Goal: Transaction & Acquisition: Purchase product/service

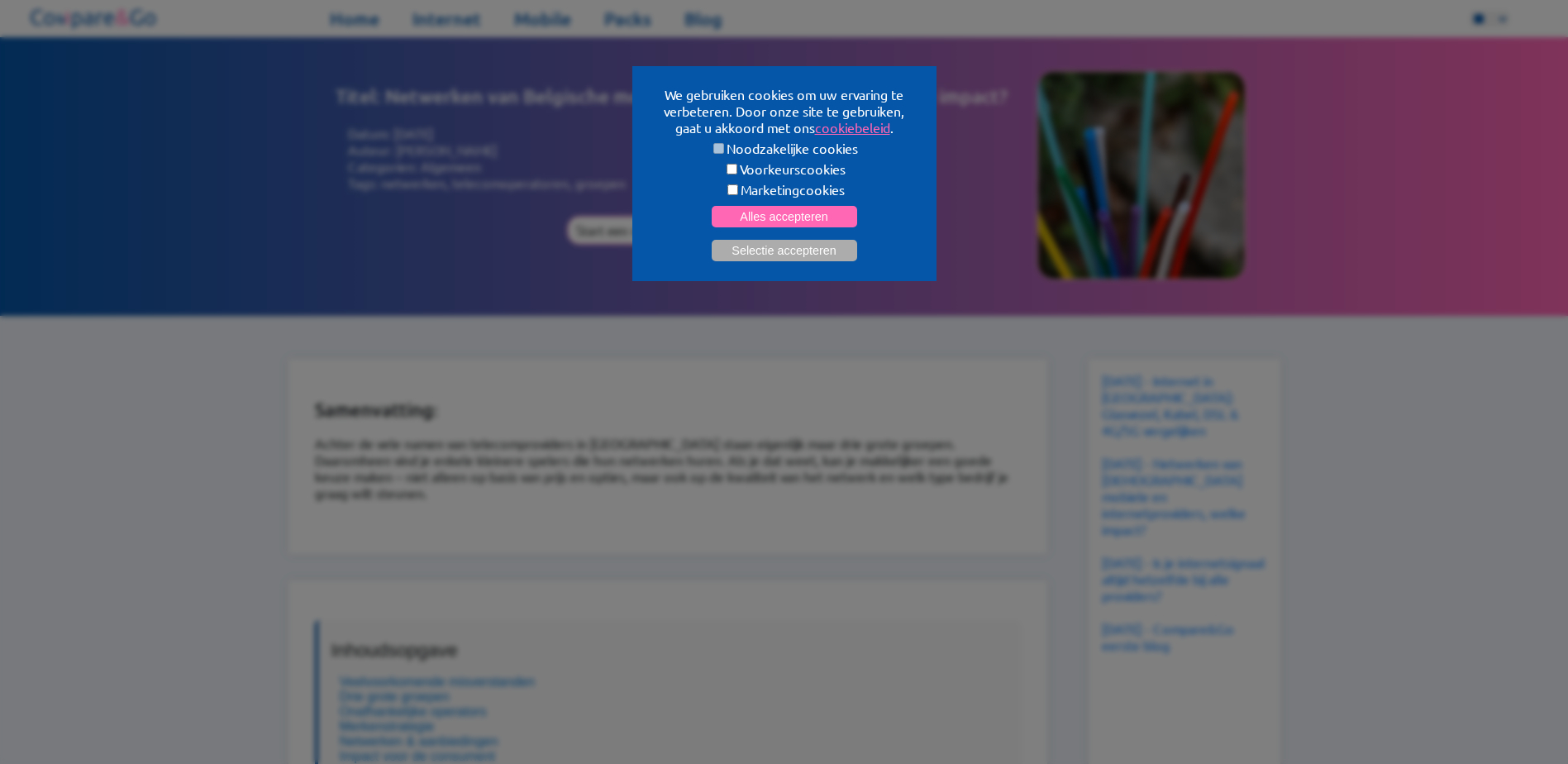
select select "**"
click at [808, 209] on button "Alles accepteren" at bounding box center [785, 217] width 146 height 22
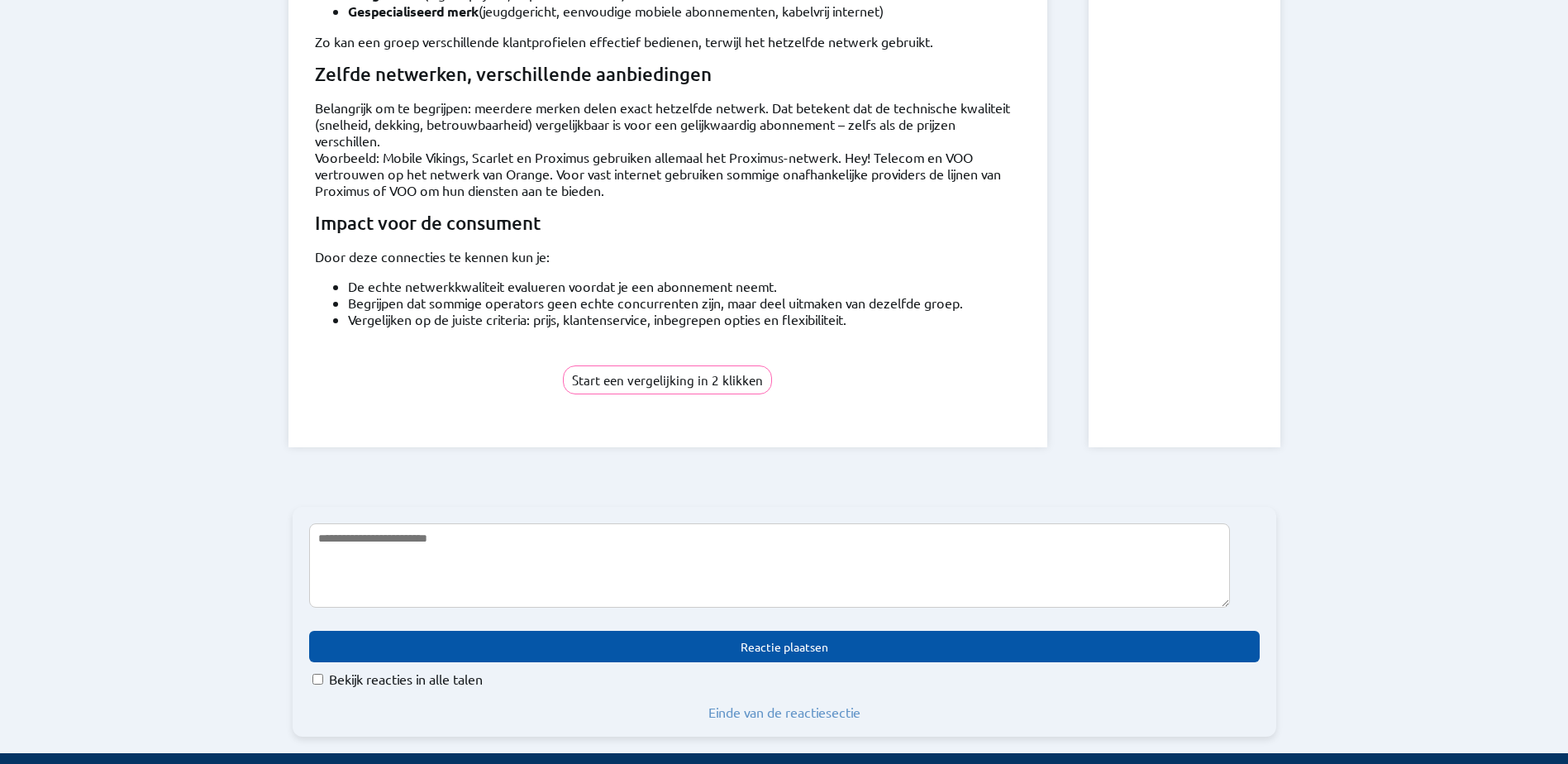
scroll to position [2315, 0]
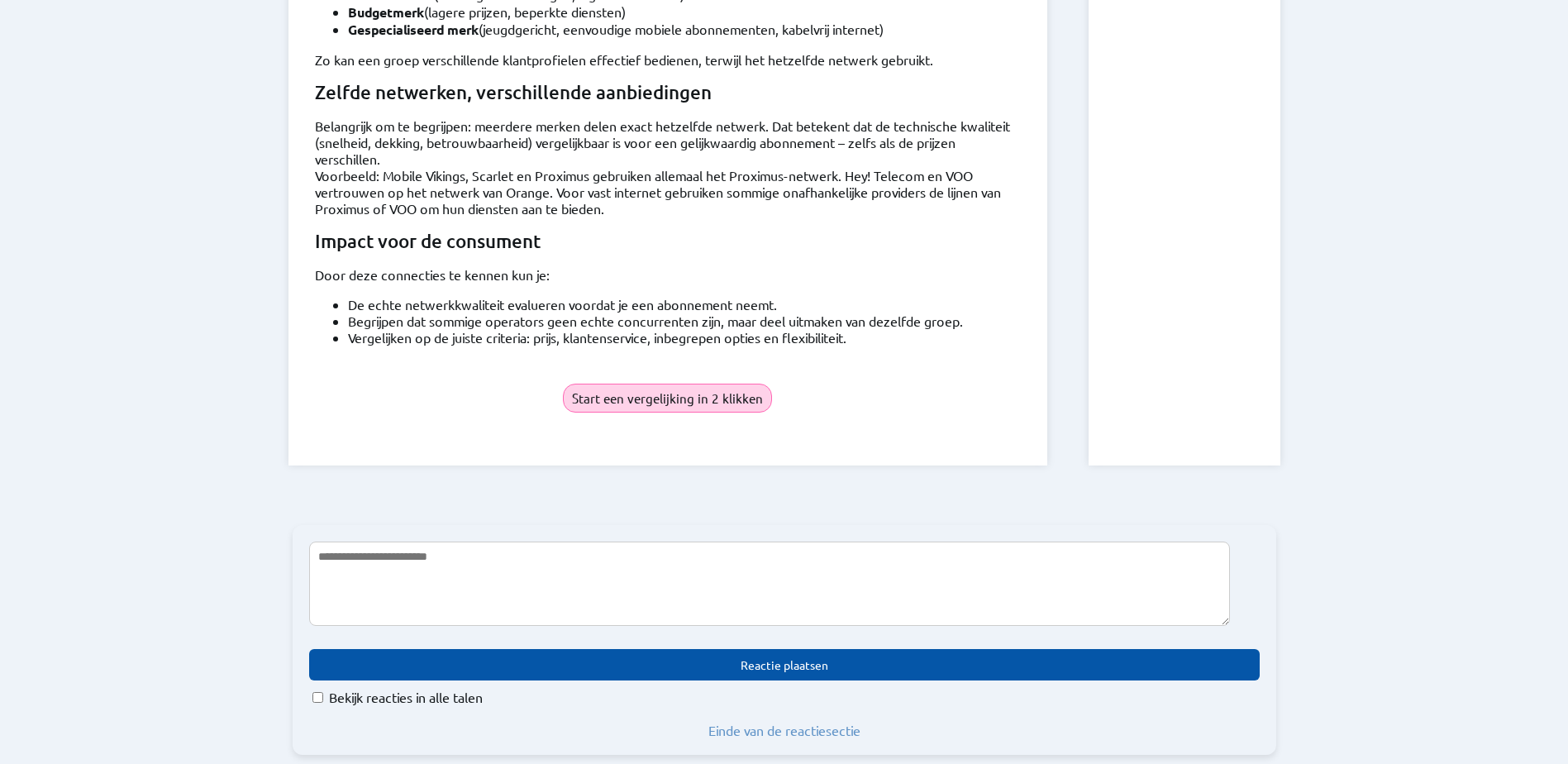
click at [683, 383] on button "Start een vergelijking in 2 klikken" at bounding box center [667, 398] width 209 height 29
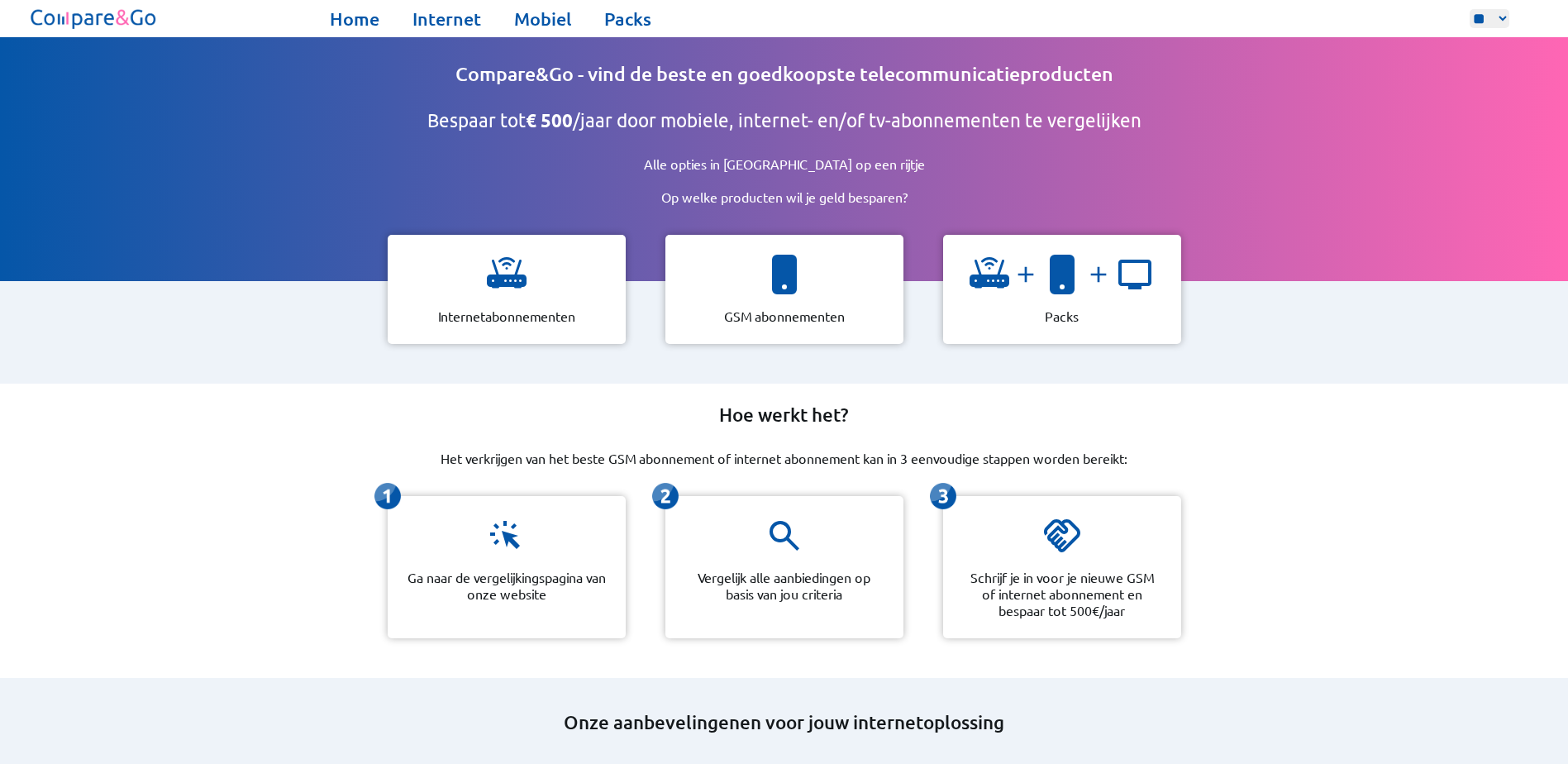
scroll to position [83, 0]
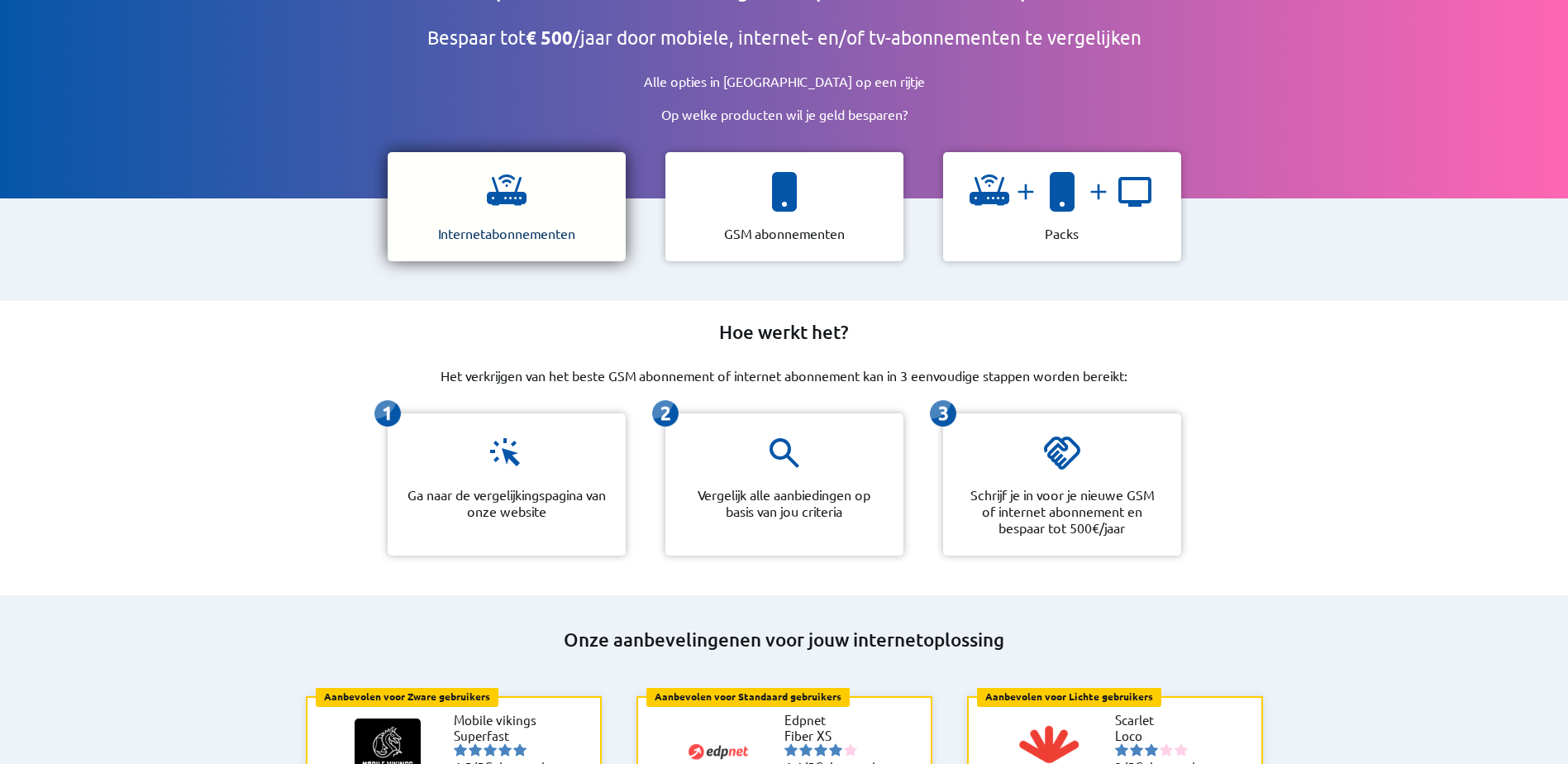
click at [544, 194] on div "Internetabonnementen" at bounding box center [506, 207] width 238 height 109
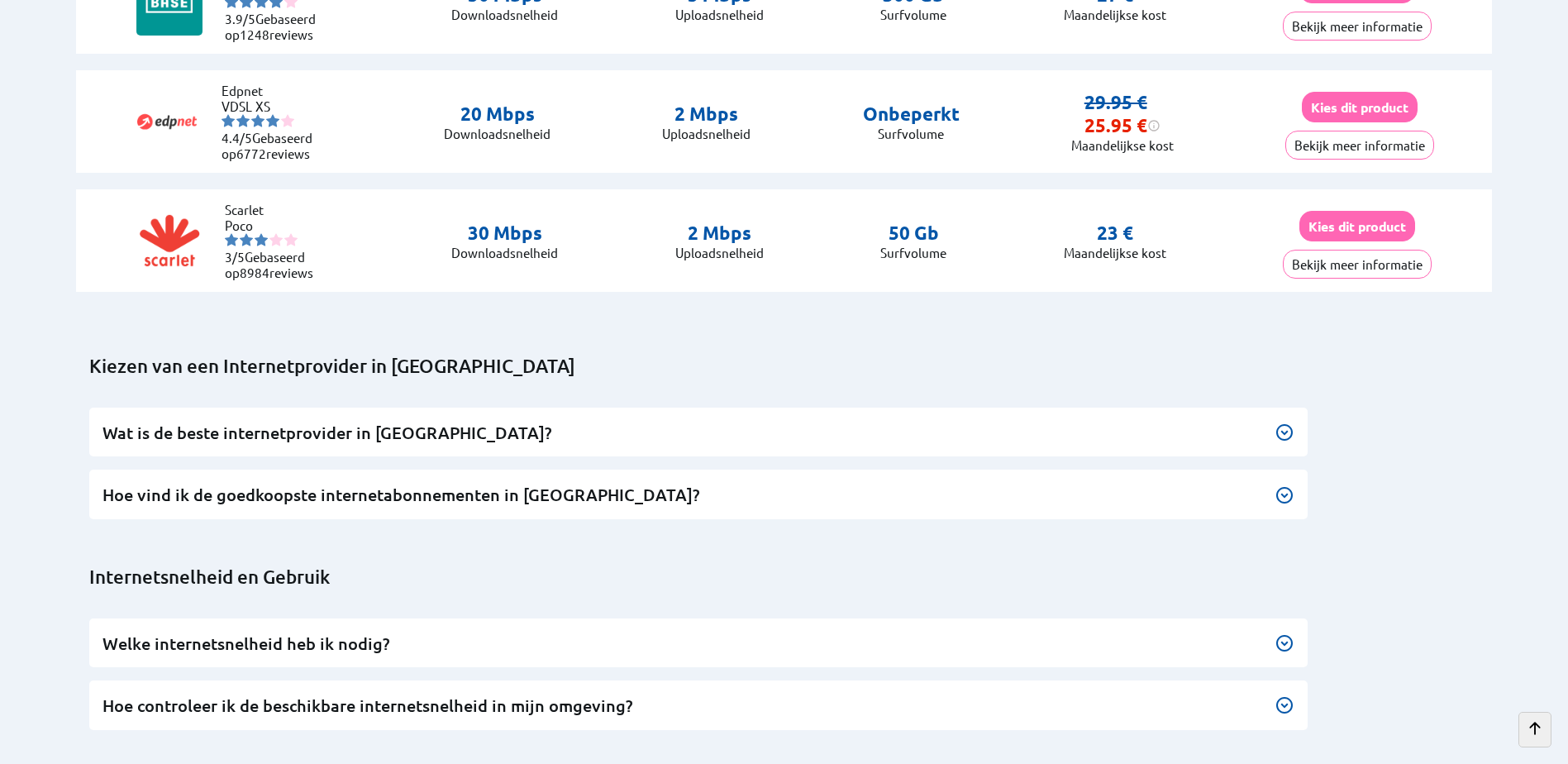
scroll to position [4464, 0]
